Goal: Task Accomplishment & Management: Manage account settings

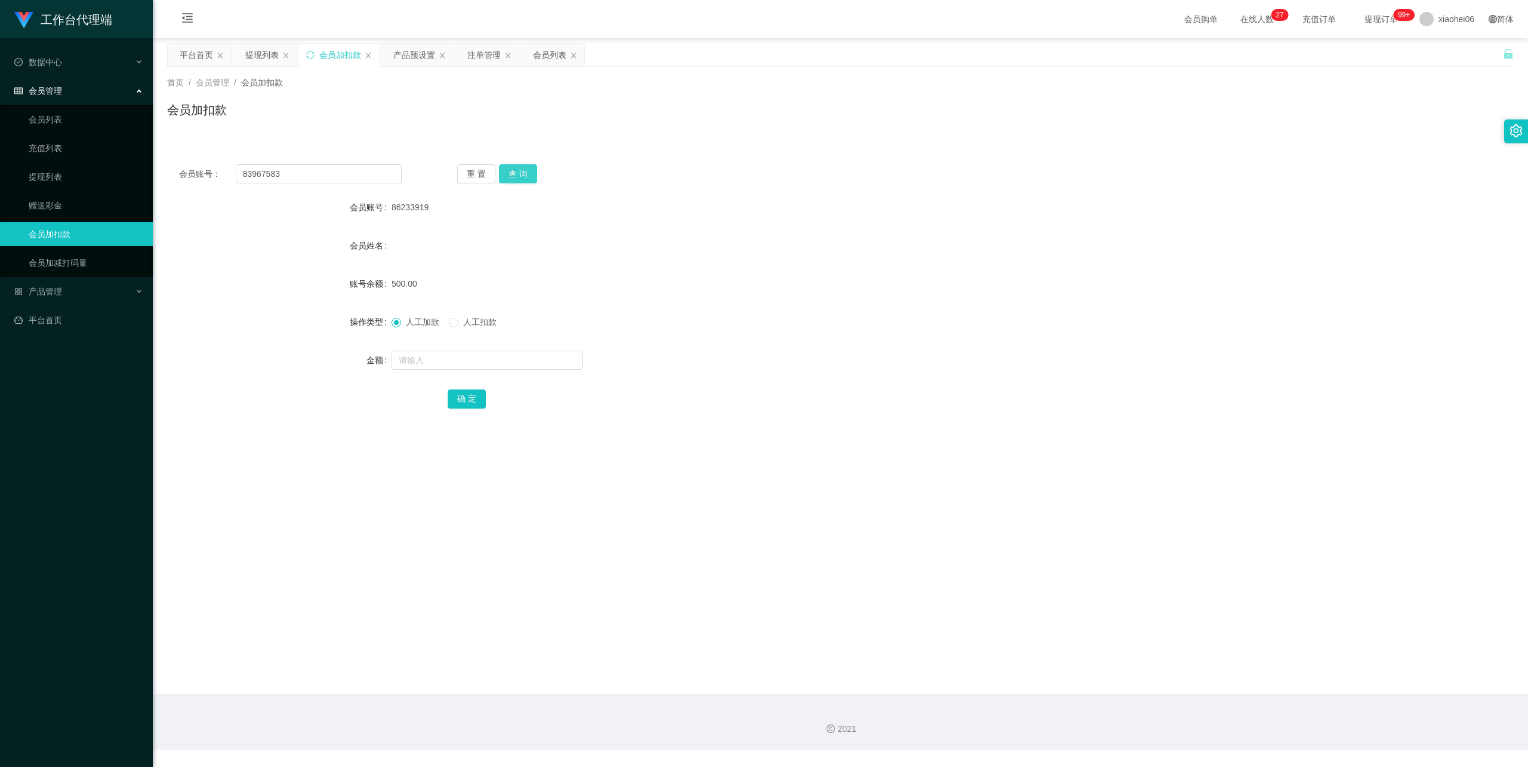
click at [519, 170] on button "查 询" at bounding box center [518, 173] width 38 height 19
click at [288, 173] on input "83967583" at bounding box center [319, 173] width 166 height 19
click at [246, 173] on input "83967583" at bounding box center [319, 173] width 166 height 19
type input "83967583"
click at [531, 173] on button "查 询" at bounding box center [518, 173] width 38 height 19
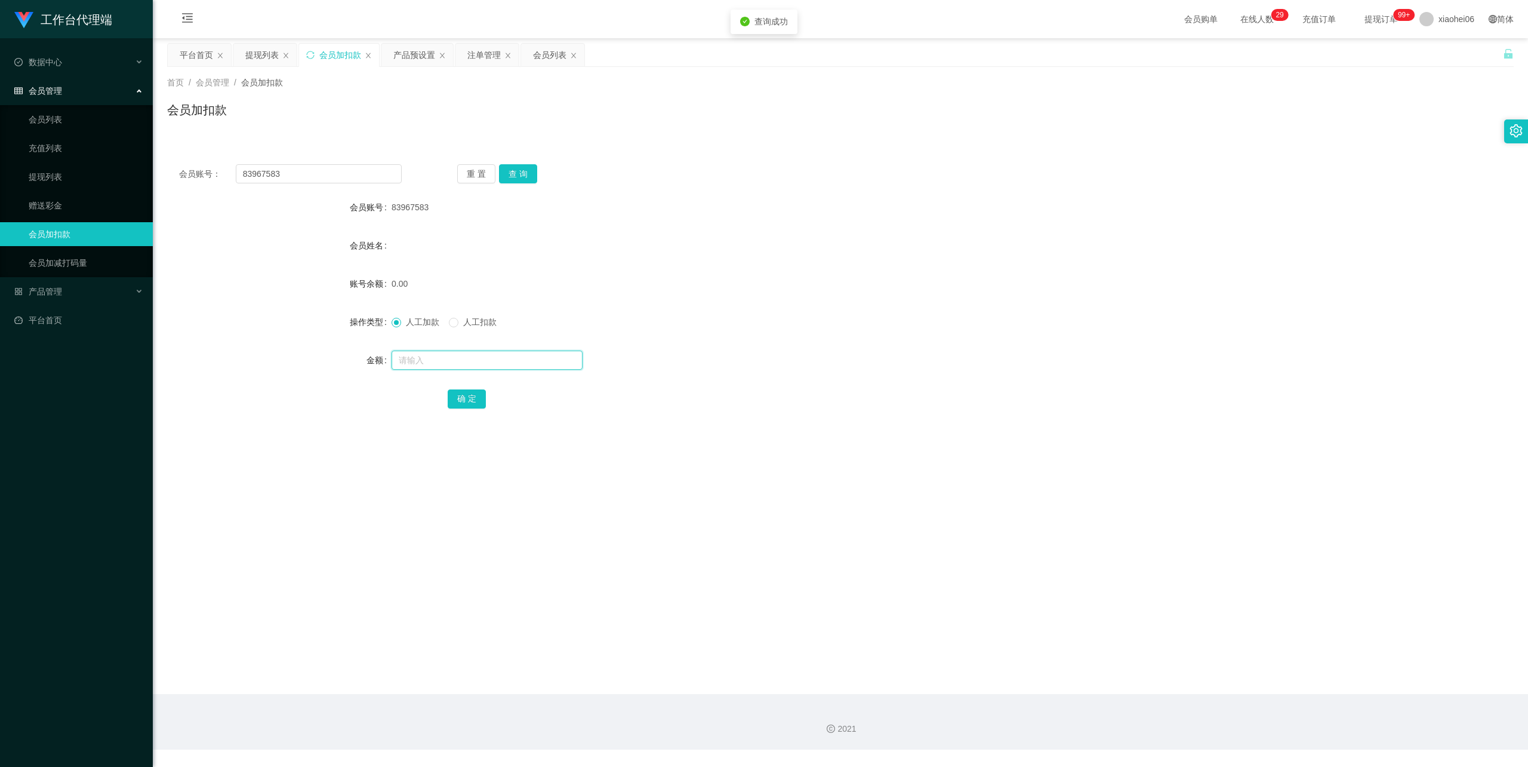
click at [442, 361] on input "text" at bounding box center [487, 359] width 191 height 19
type input "100"
click at [471, 397] on button "确 定" at bounding box center [467, 398] width 38 height 19
drag, startPoint x: 932, startPoint y: 259, endPoint x: 1241, endPoint y: 98, distance: 347.7
click at [934, 258] on form "会员账号 83967583 会员姓名 账号余额 100.00 操作类型 人工加款 人工扣款 金额 确 定" at bounding box center [840, 302] width 1347 height 215
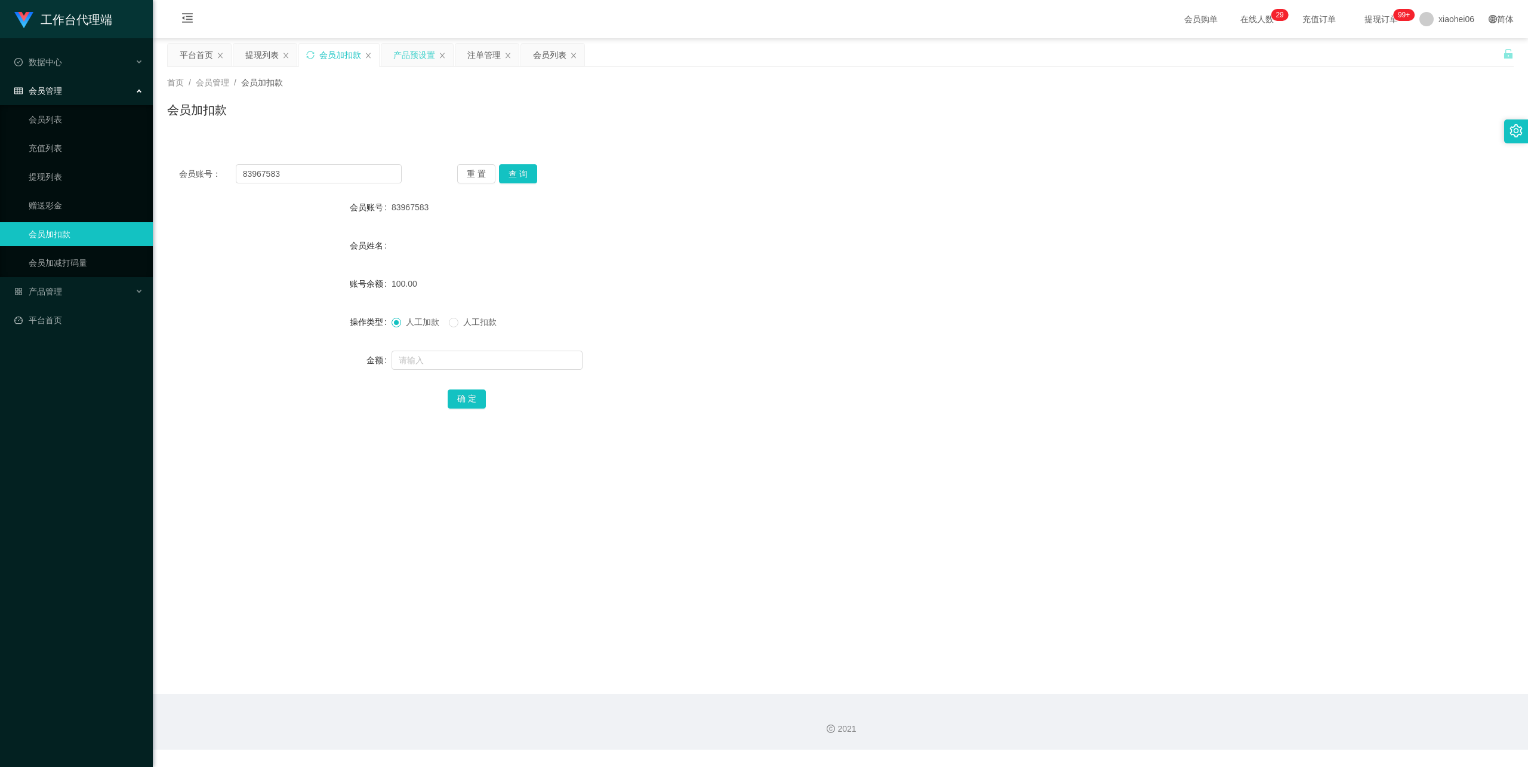
click at [426, 54] on div "产品预设置" at bounding box center [414, 55] width 42 height 23
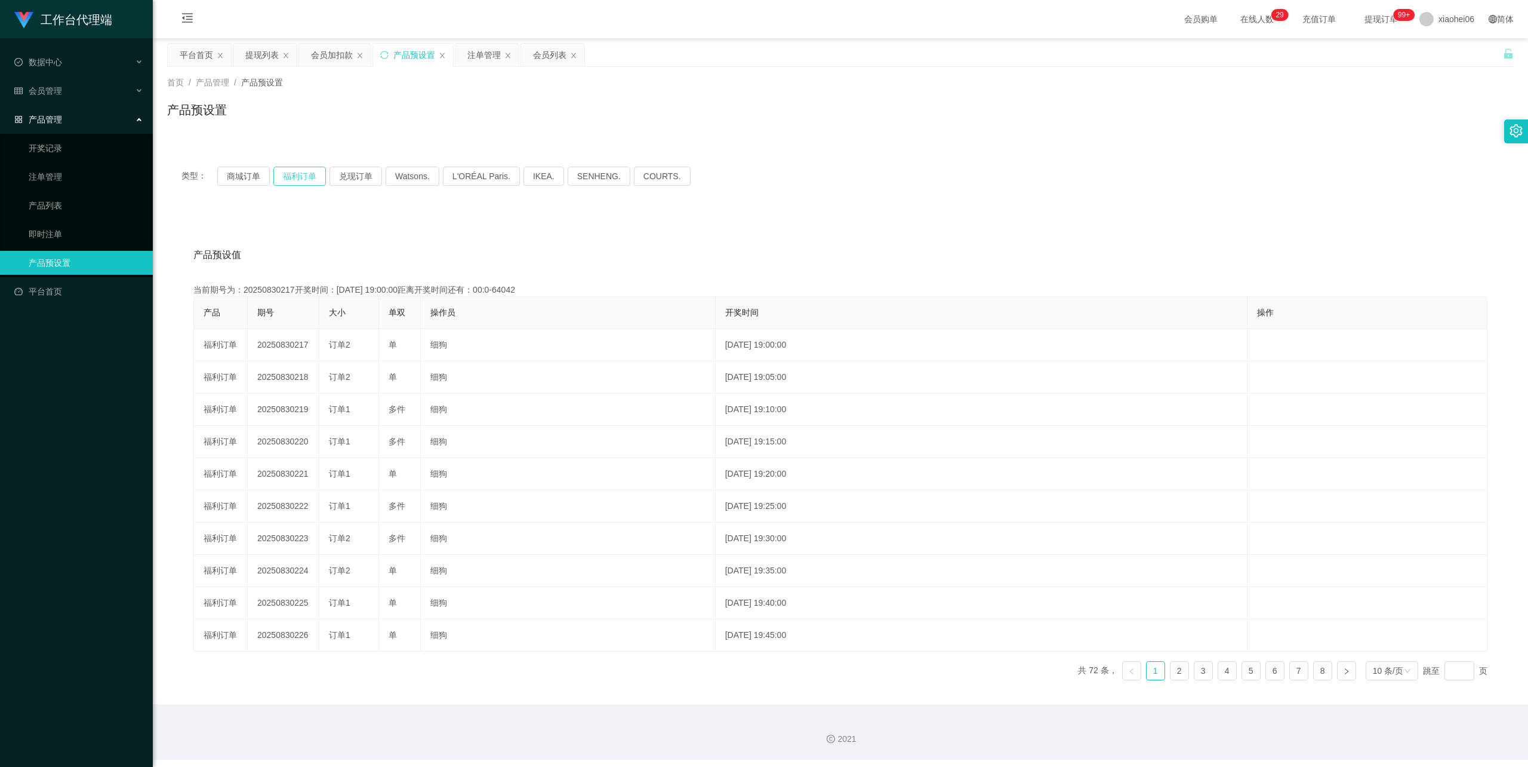
click at [294, 176] on button "福利订单" at bounding box center [299, 176] width 53 height 19
click at [638, 239] on div "产品预设值 添加期号" at bounding box center [840, 254] width 1294 height 33
